Goal: Task Accomplishment & Management: Use online tool/utility

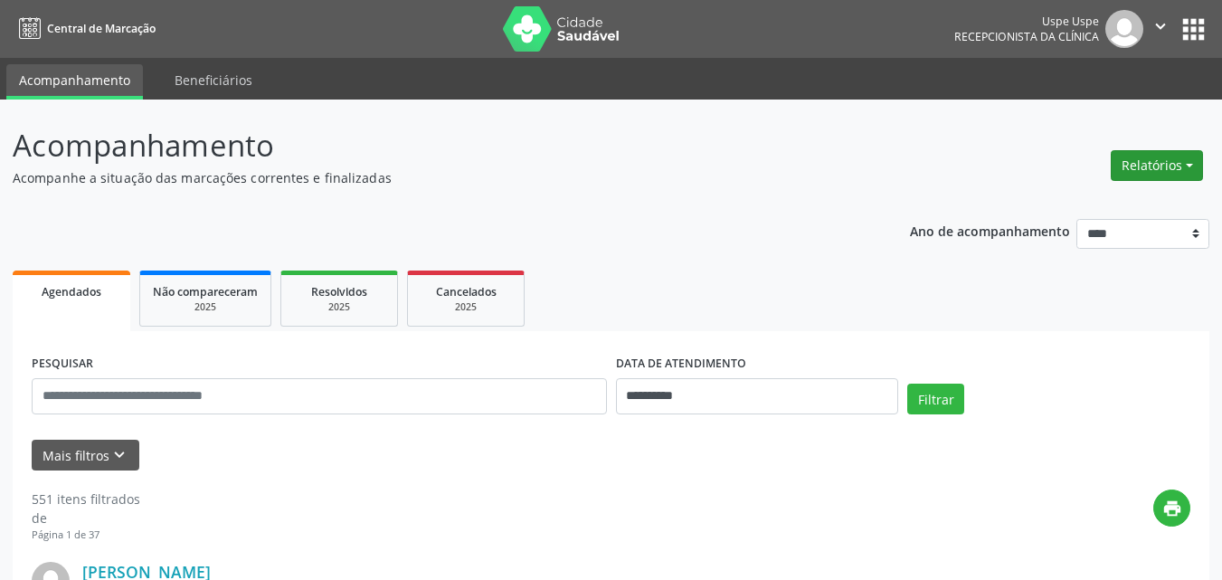
click at [1176, 161] on button "Relatórios" at bounding box center [1156, 165] width 92 height 31
click at [1091, 204] on link "Agendamentos" at bounding box center [1104, 204] width 194 height 25
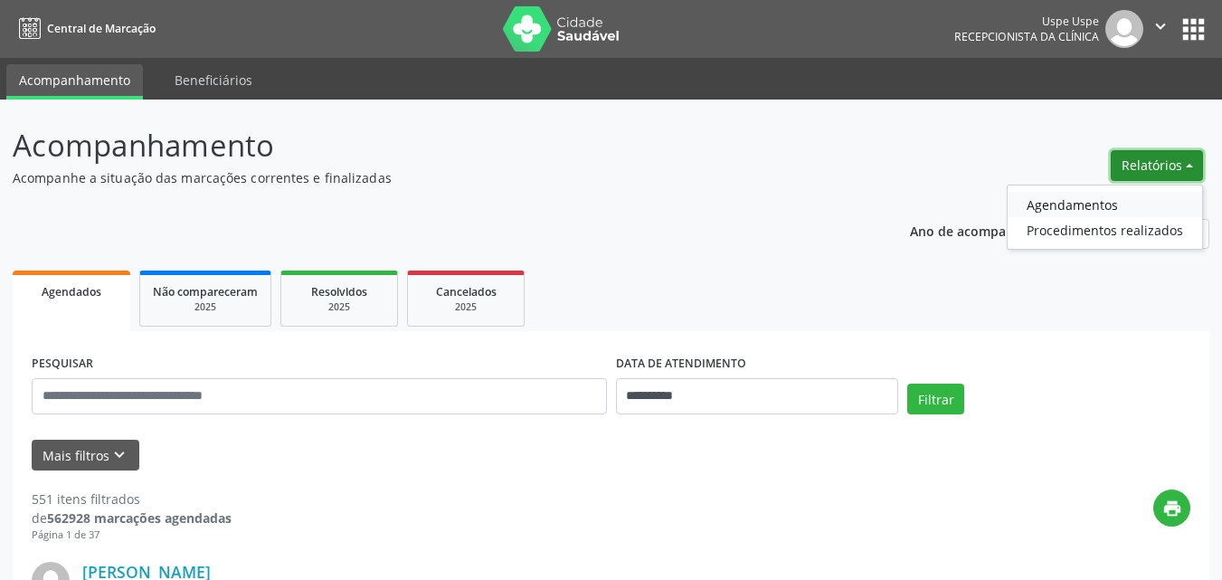
select select "*"
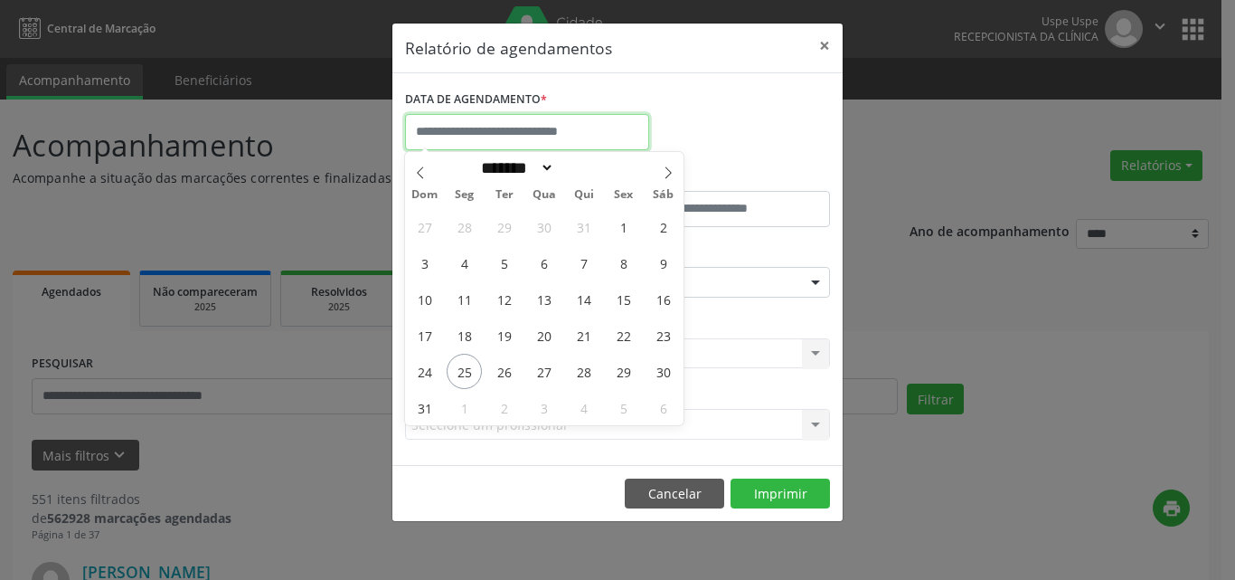
click at [542, 131] on input "text" at bounding box center [527, 132] width 244 height 36
click at [459, 372] on span "25" at bounding box center [464, 371] width 35 height 35
type input "**********"
click at [459, 372] on span "25" at bounding box center [464, 371] width 35 height 35
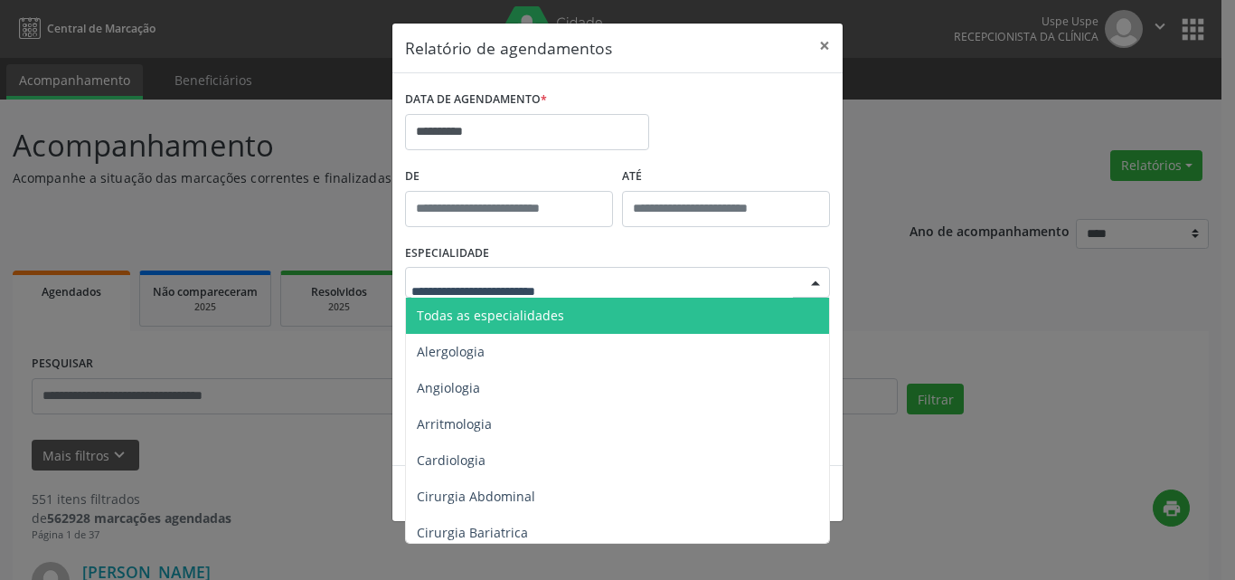
click at [509, 305] on span "Todas as especialidades" at bounding box center [619, 315] width 426 height 36
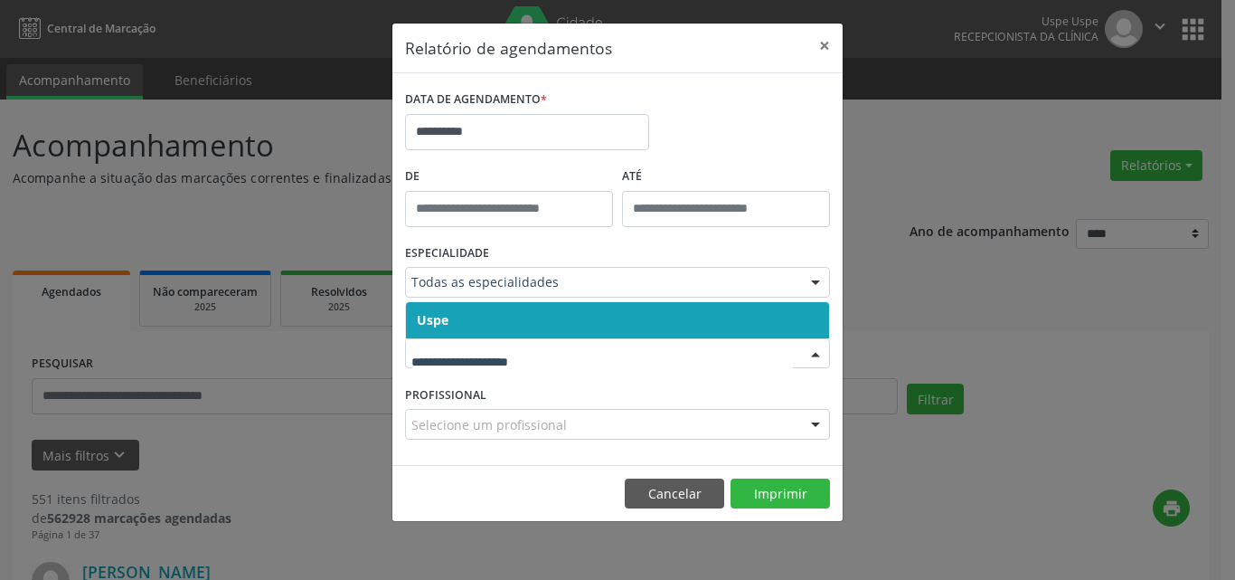
click at [477, 309] on span "Uspe" at bounding box center [617, 320] width 423 height 36
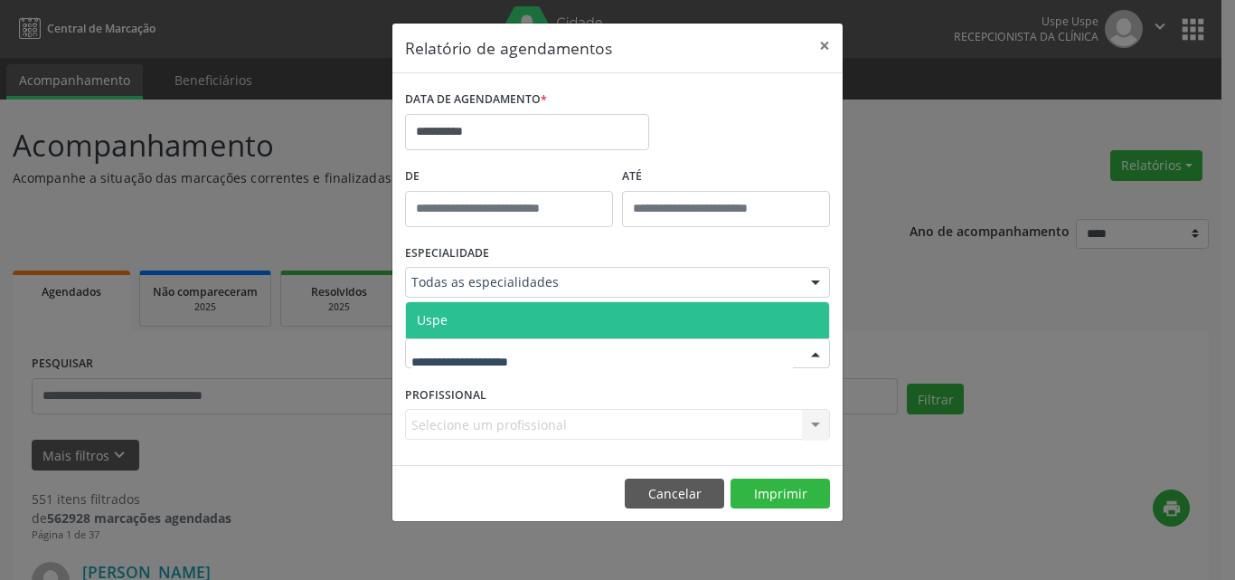
click at [479, 324] on span "Uspe" at bounding box center [617, 320] width 423 height 36
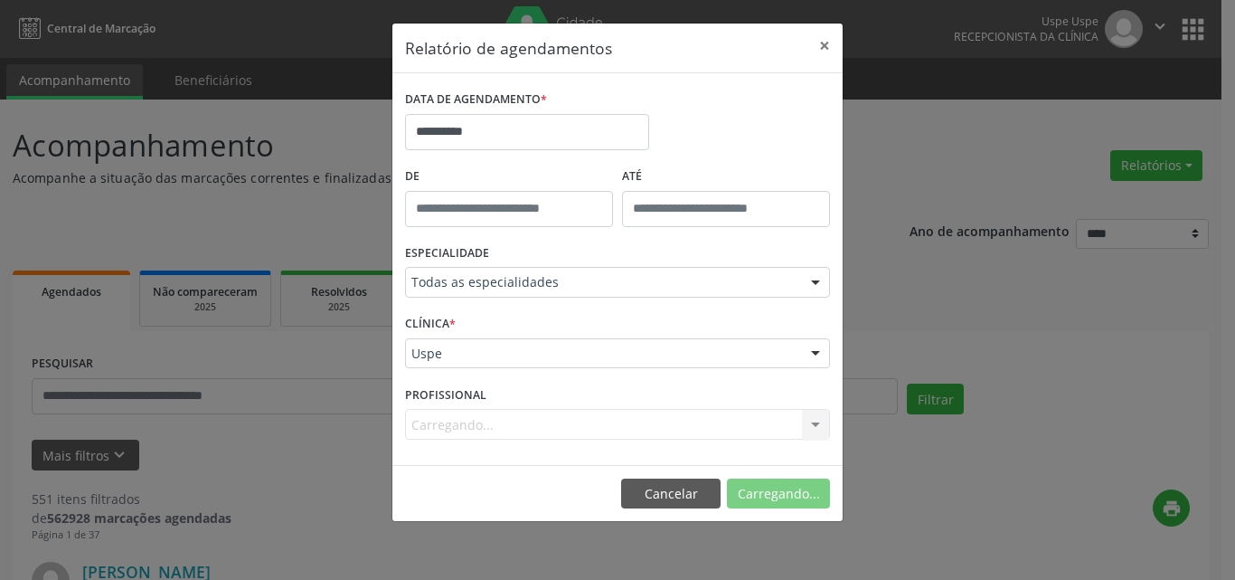
click at [450, 425] on div "Carregando... Nenhum resultado encontrado para: " " Não há nenhuma opção para s…" at bounding box center [617, 424] width 425 height 31
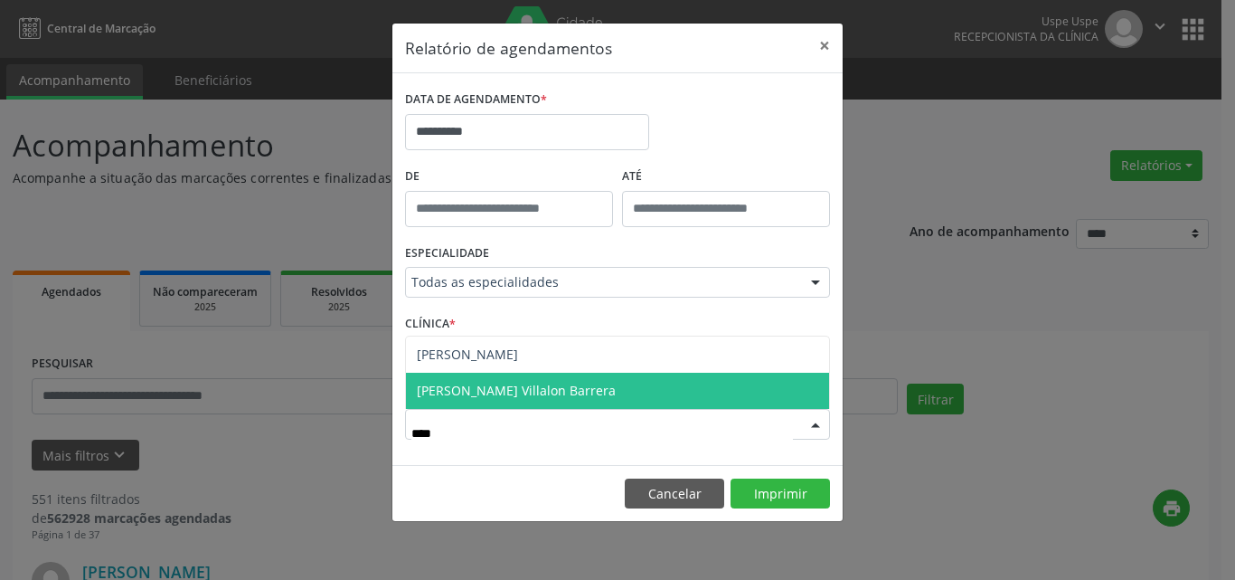
type input "*****"
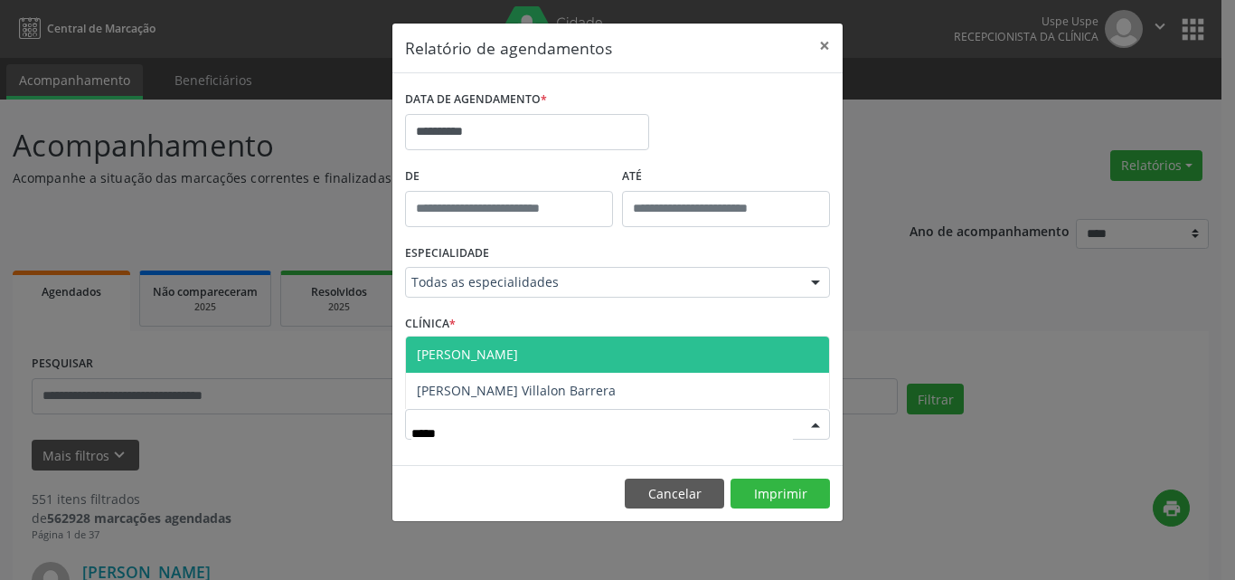
click at [528, 345] on span "[PERSON_NAME]" at bounding box center [617, 354] width 423 height 36
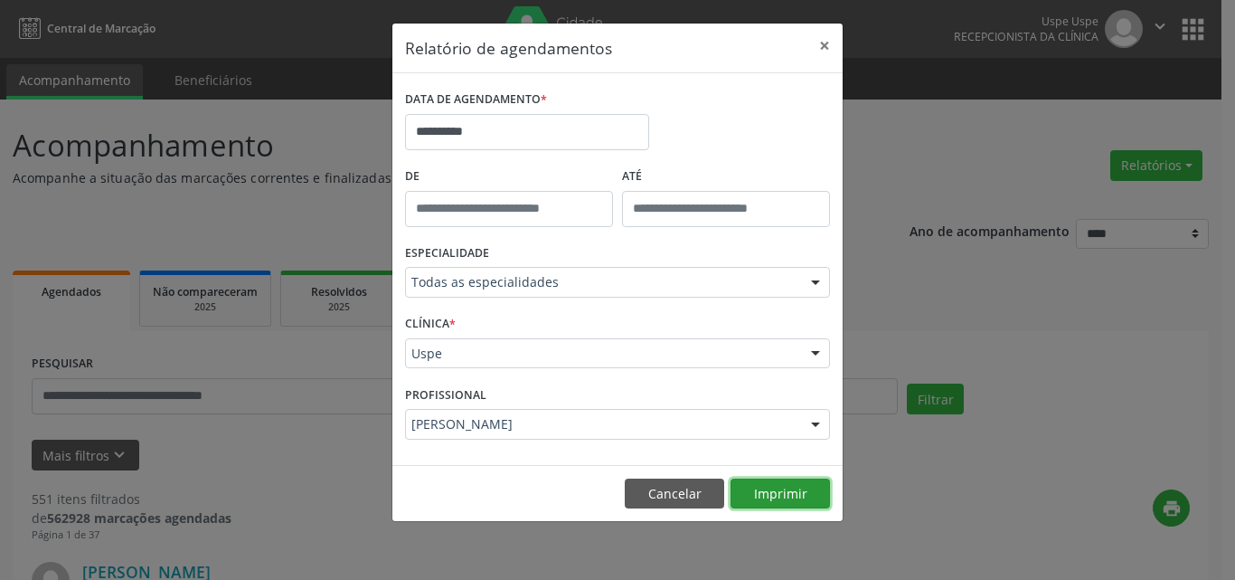
click at [775, 493] on button "Imprimir" at bounding box center [780, 493] width 99 height 31
